Goal: Transaction & Acquisition: Download file/media

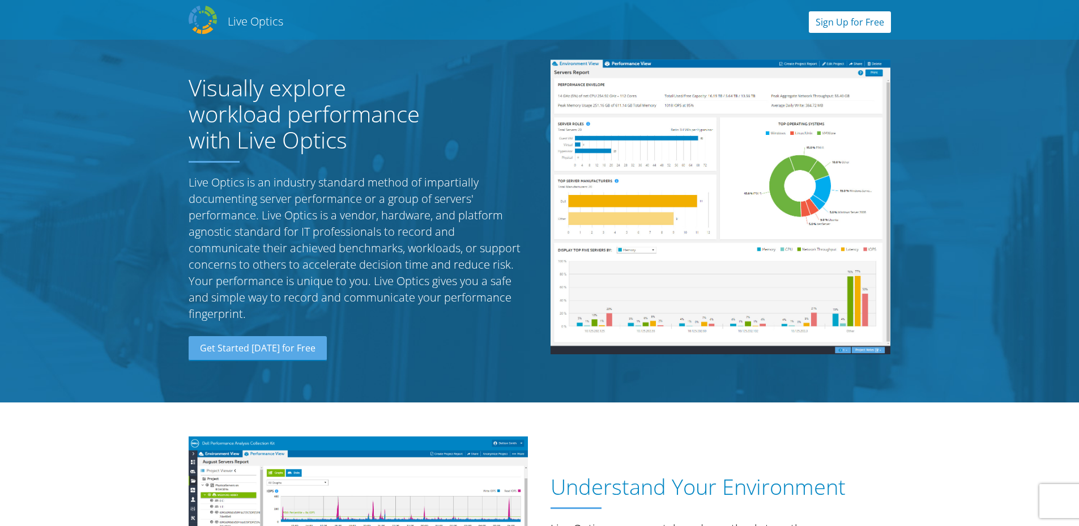
click at [856, 18] on link "Sign Up for Free" at bounding box center [850, 22] width 82 height 22
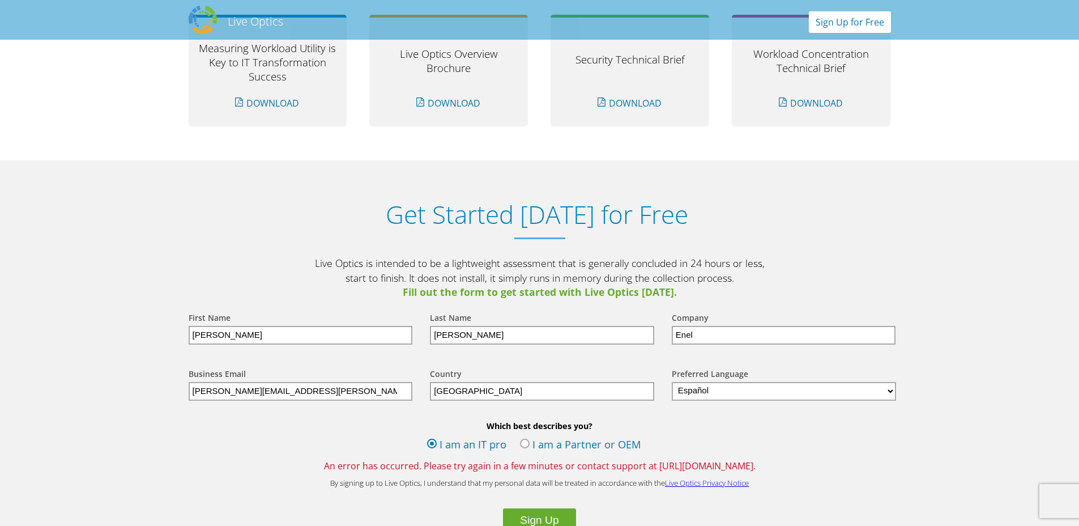
scroll to position [1181, 0]
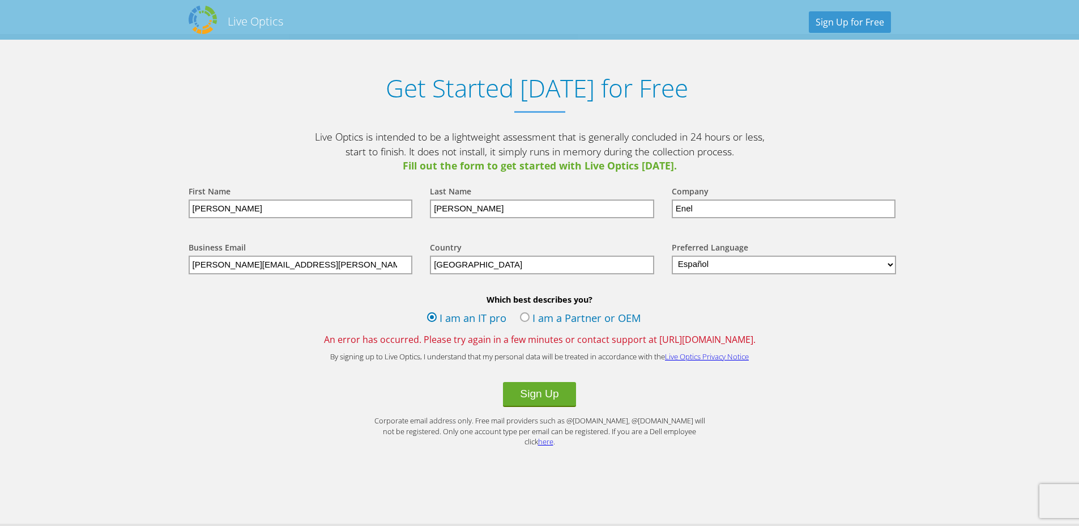
click at [565, 319] on label "I am a Partner or OEM" at bounding box center [580, 318] width 121 height 17
click at [0, 0] on input "I am a Partner or OEM" at bounding box center [0, 0] width 0 height 0
click at [543, 394] on button "Sign Up" at bounding box center [539, 394] width 72 height 25
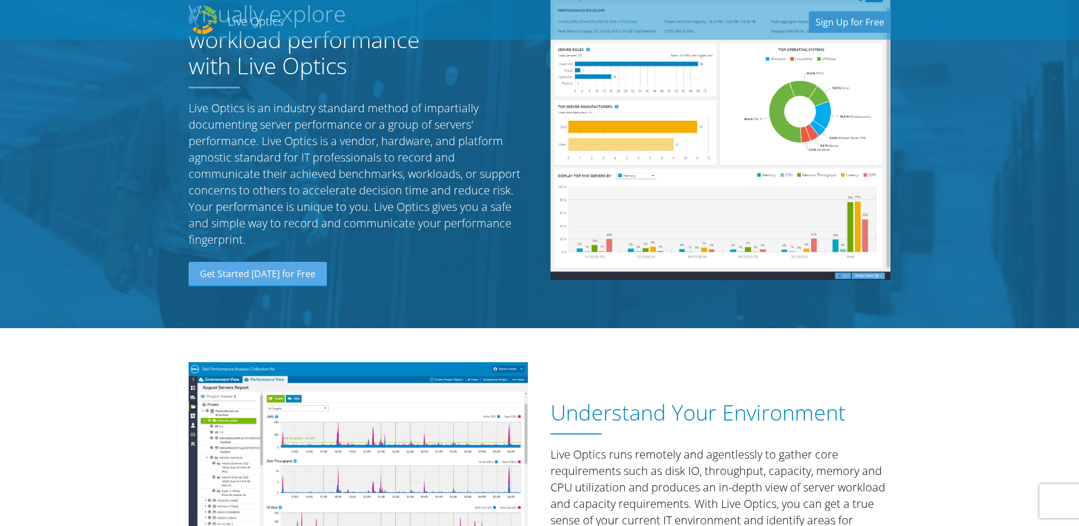
scroll to position [5, 0]
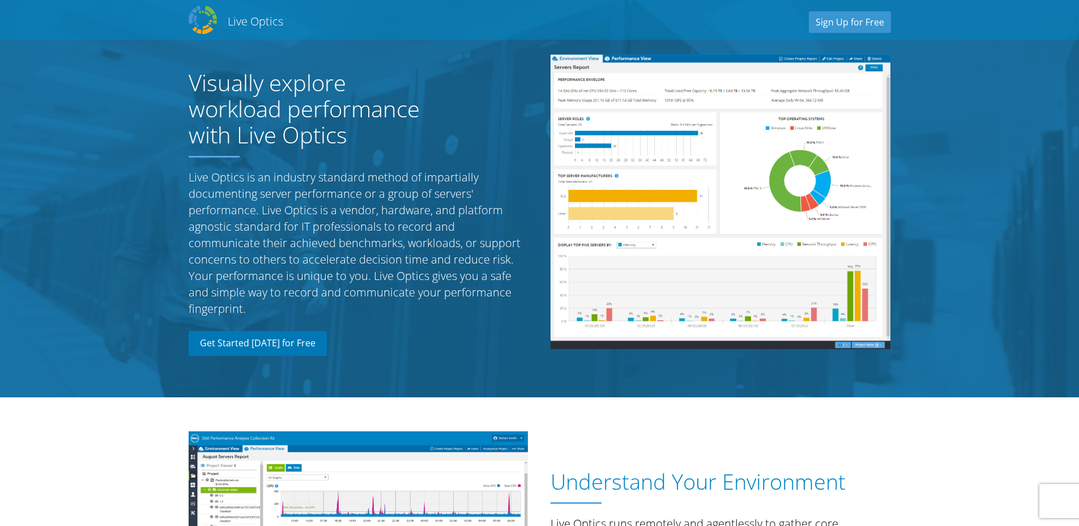
click at [245, 342] on link "Get Started Today for Free" at bounding box center [258, 343] width 138 height 25
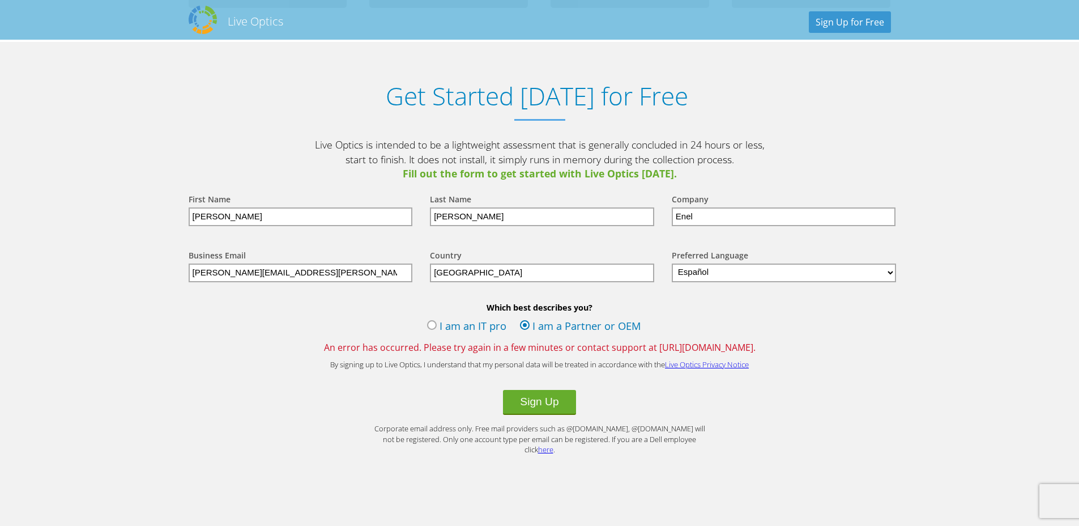
scroll to position [1181, 0]
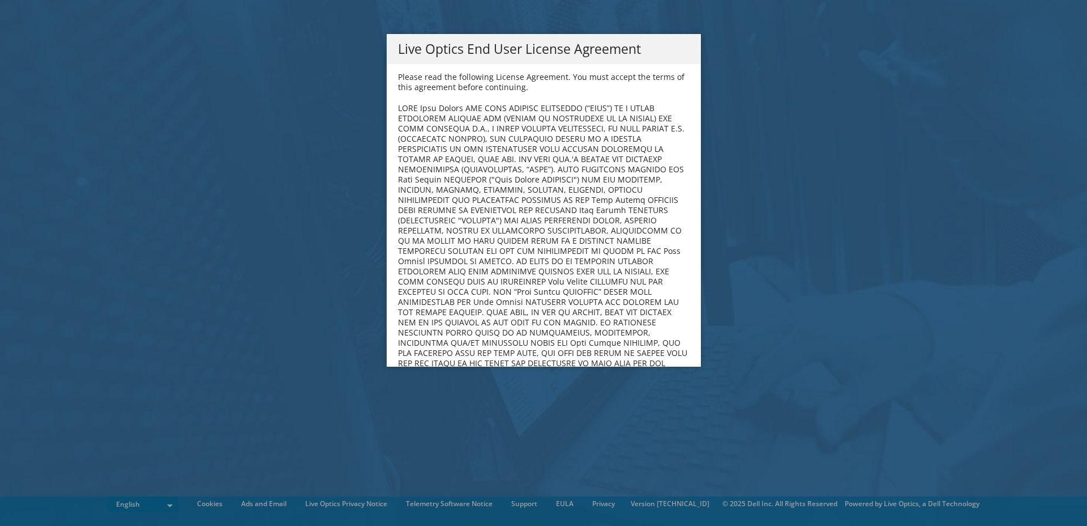
drag, startPoint x: 505, startPoint y: 254, endPoint x: 512, endPoint y: 250, distance: 7.9
click at [505, 254] on b at bounding box center [543, 276] width 290 height 347
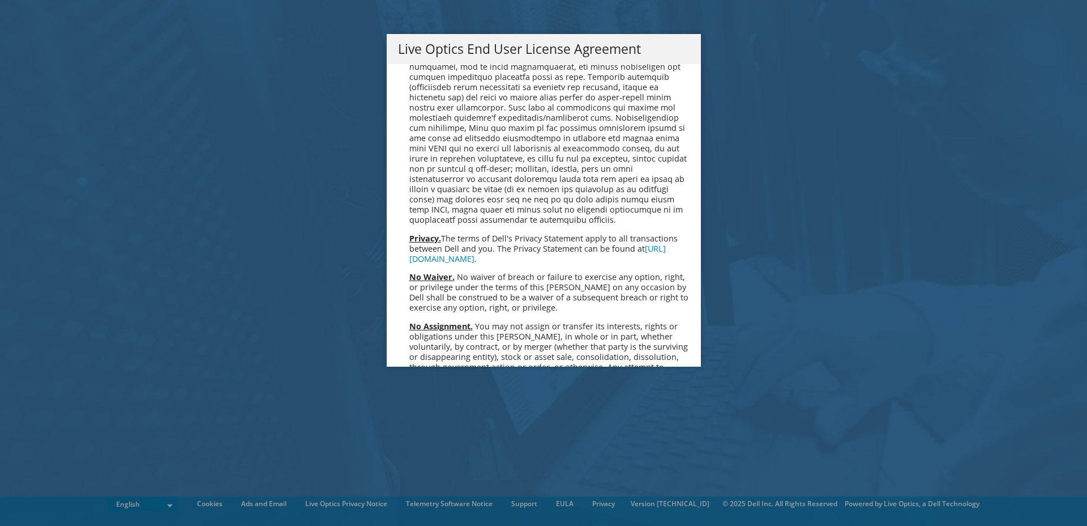
scroll to position [4283, 0]
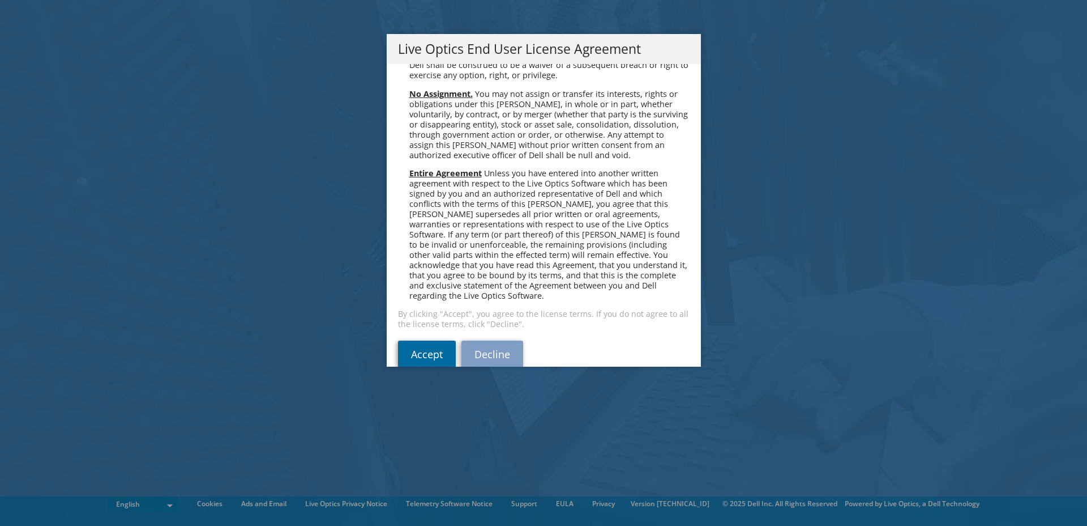
click at [422, 340] on link "Accept" at bounding box center [427, 353] width 58 height 27
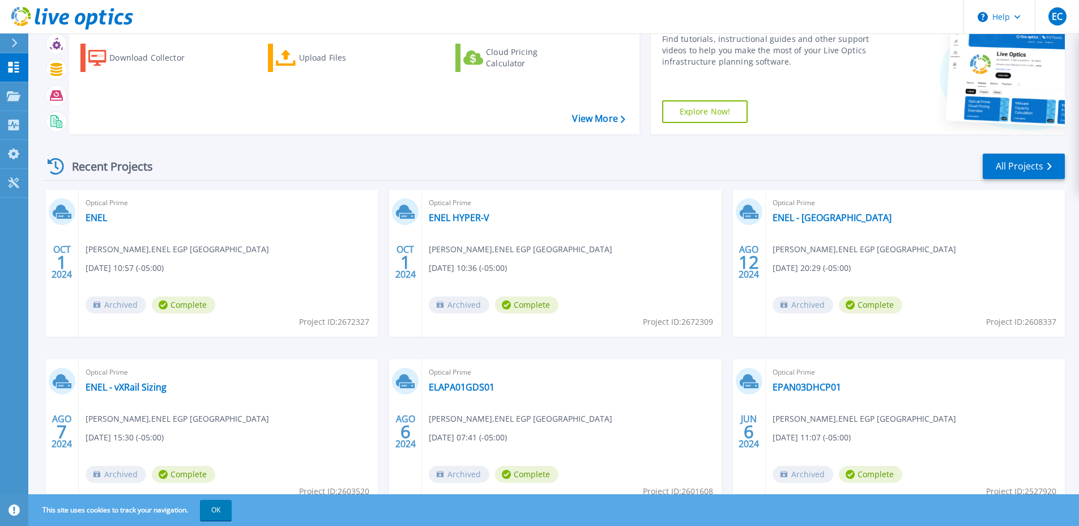
scroll to position [102, 0]
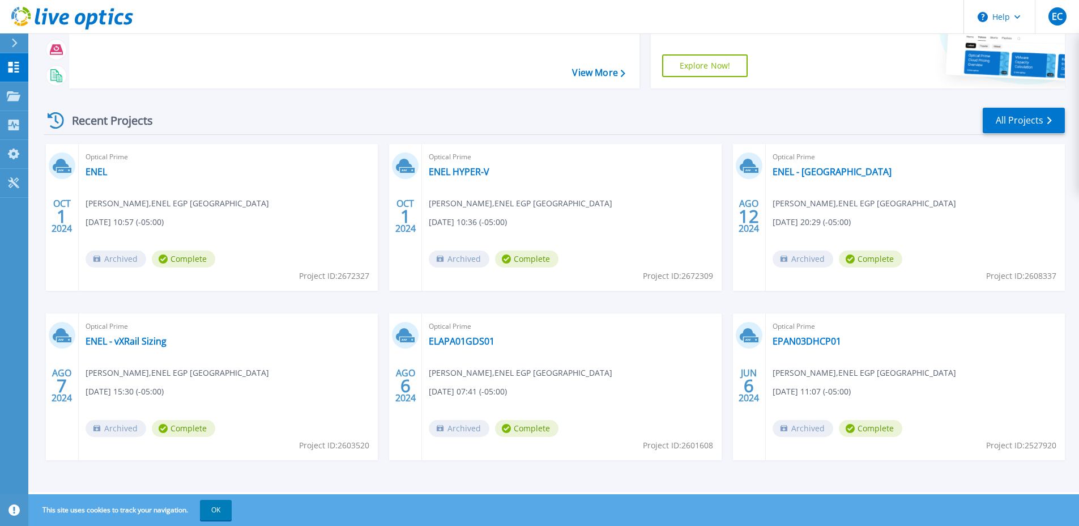
click at [11, 42] on icon at bounding box center [14, 43] width 6 height 9
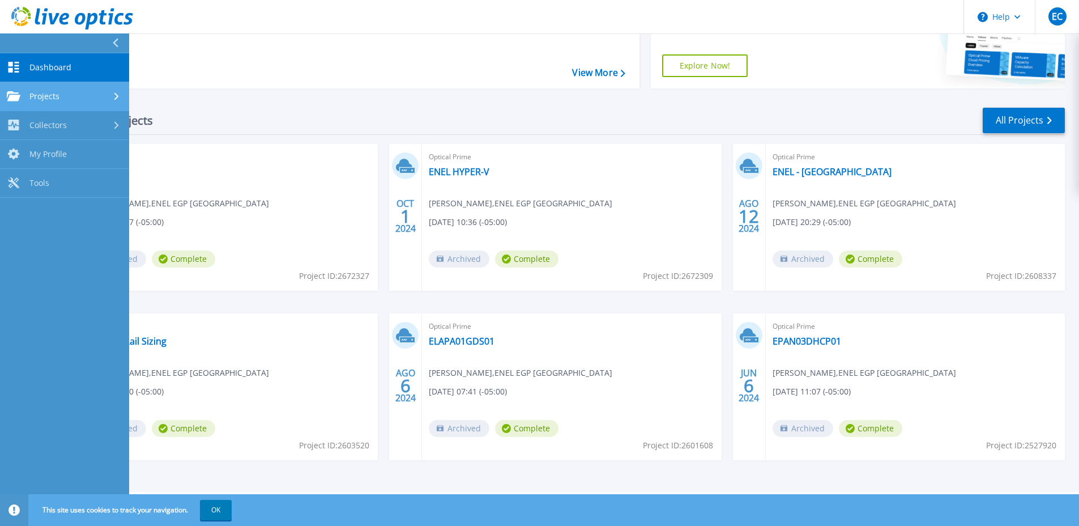
click at [36, 103] on link "Projects Projects" at bounding box center [64, 96] width 129 height 29
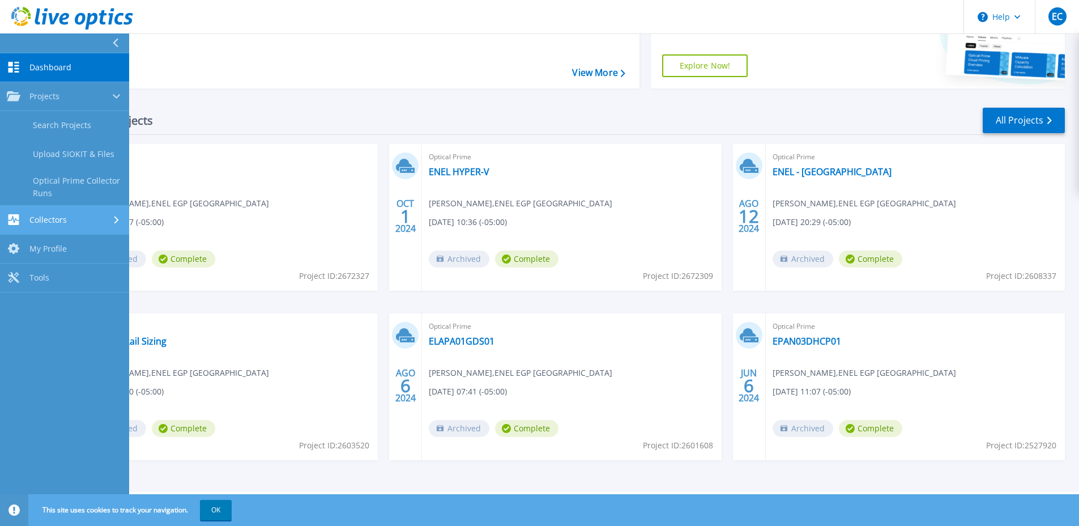
click at [52, 217] on span "Collectors" at bounding box center [47, 220] width 37 height 10
click at [56, 217] on link "My Profile My Profile" at bounding box center [64, 212] width 129 height 29
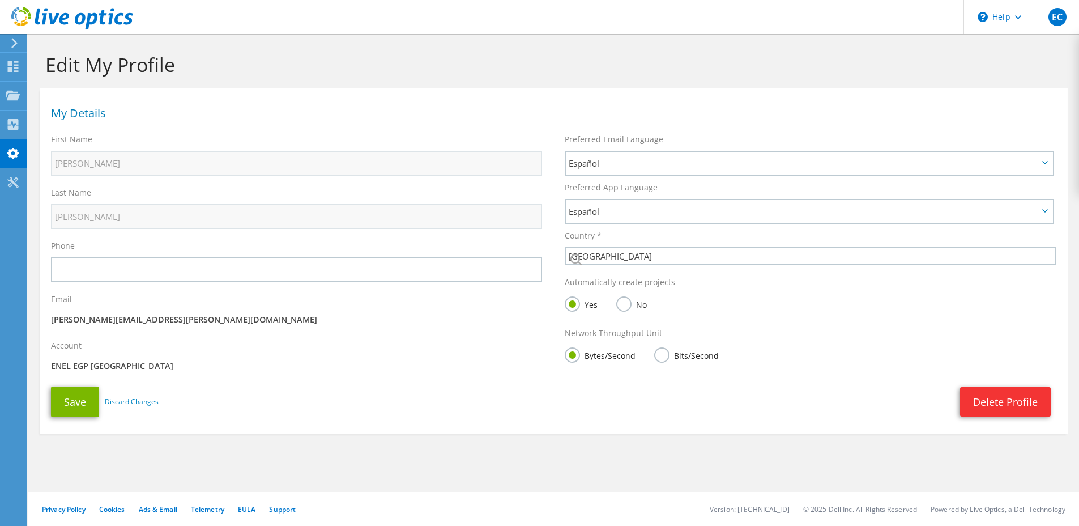
select select "49"
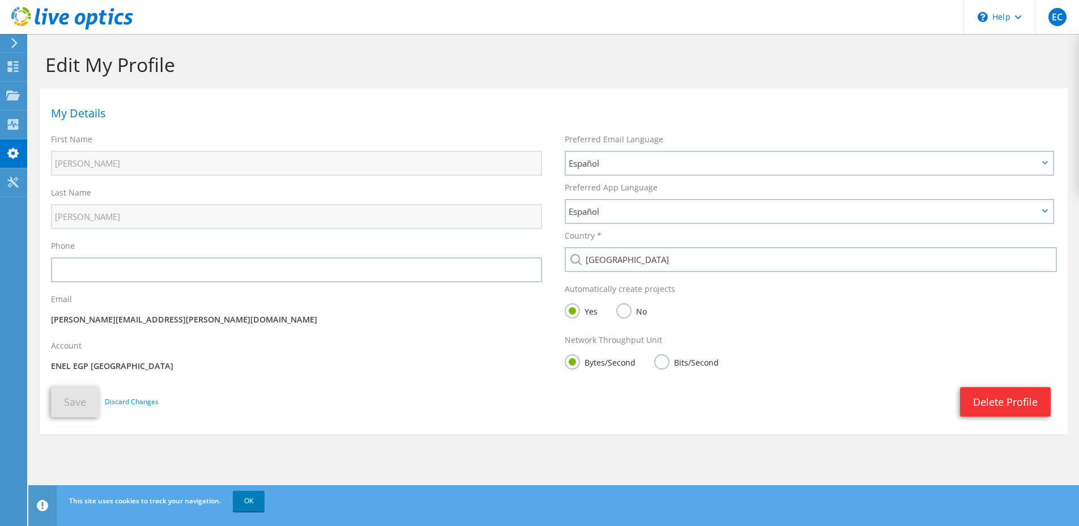
click at [8, 44] on div at bounding box center [12, 43] width 12 height 10
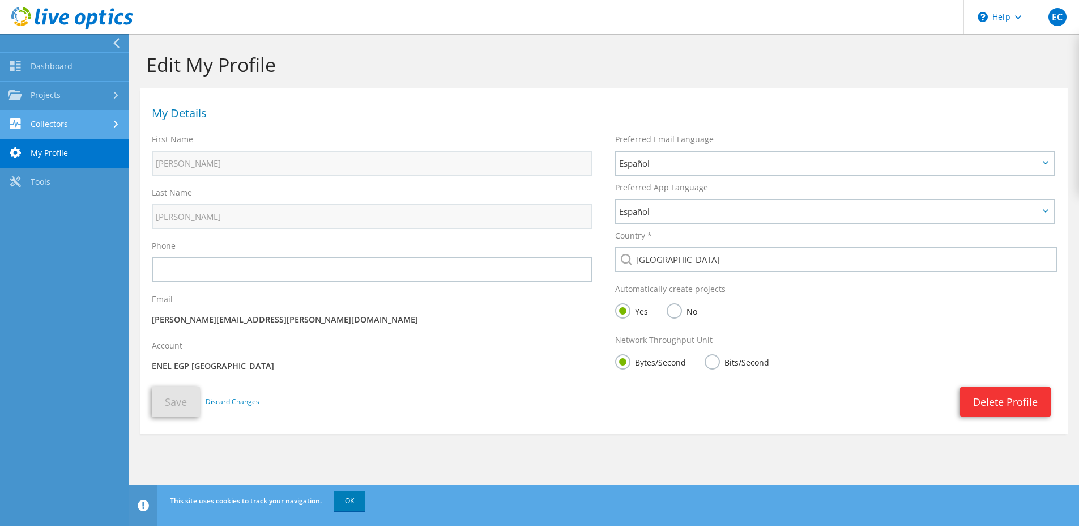
click at [50, 125] on link "Collectors" at bounding box center [64, 124] width 129 height 29
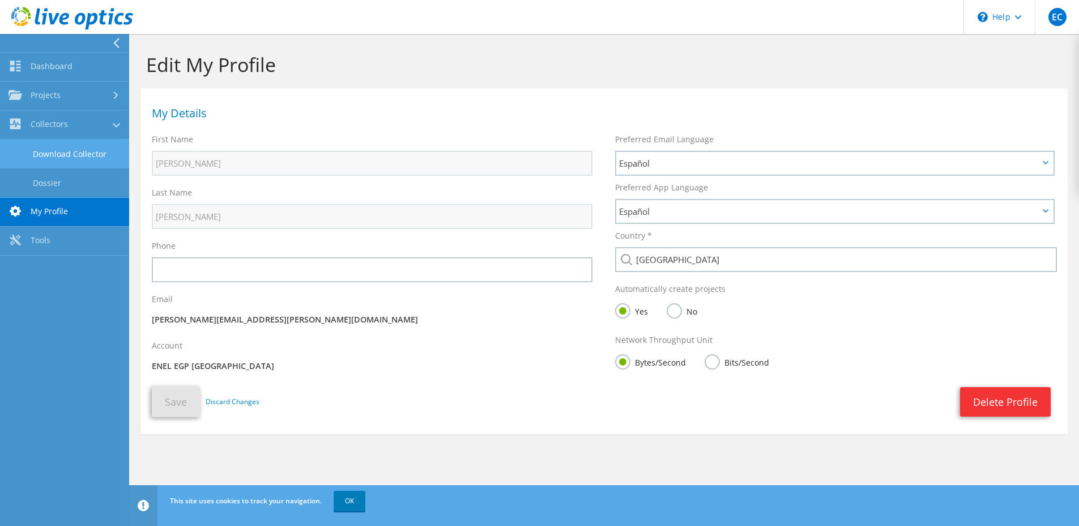
click at [69, 157] on link "Download Collector" at bounding box center [64, 153] width 129 height 29
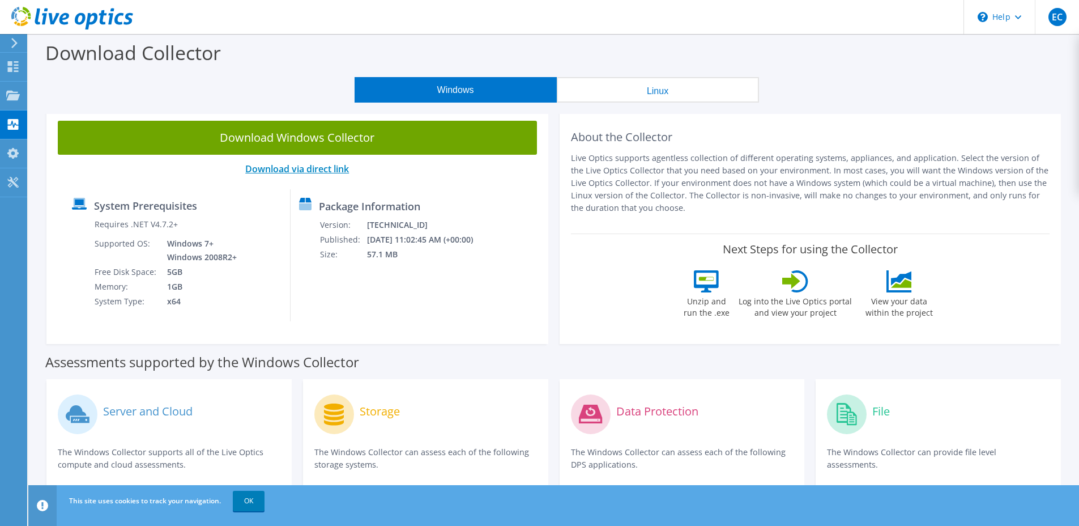
click at [314, 169] on link "Download via direct link" at bounding box center [297, 169] width 104 height 12
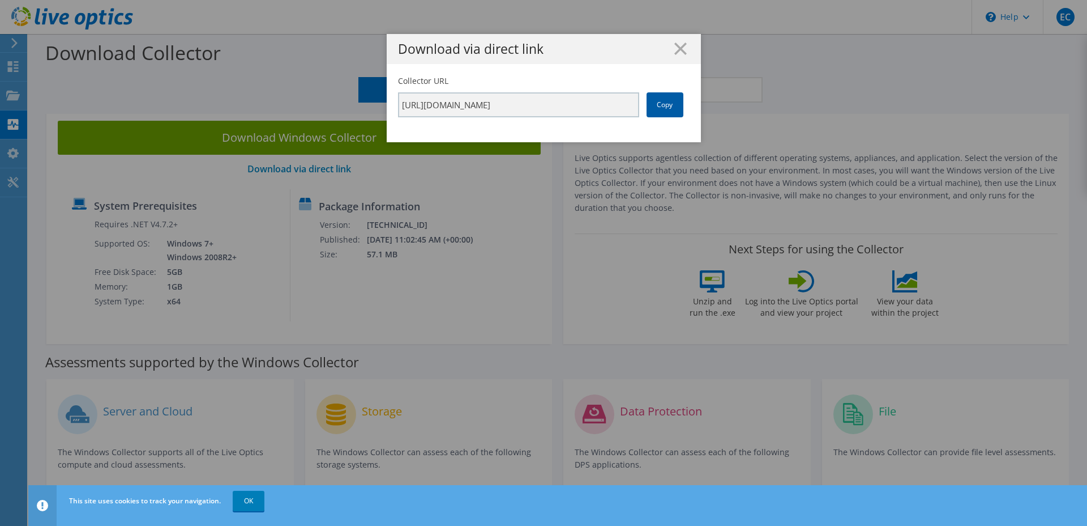
click at [660, 105] on link "Copy" at bounding box center [665, 104] width 37 height 25
